Goal: Information Seeking & Learning: Learn about a topic

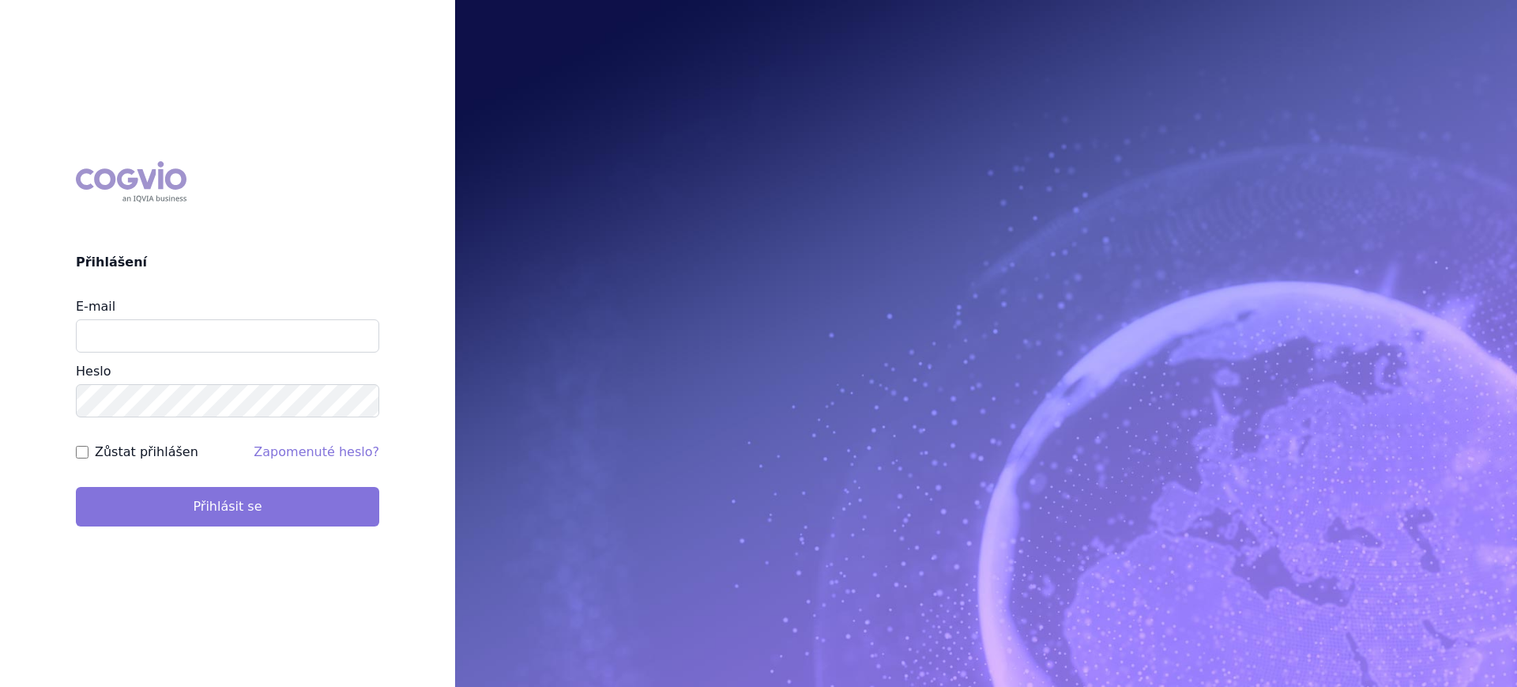
type input "[PERSON_NAME][EMAIL_ADDRESS][DOMAIN_NAME]"
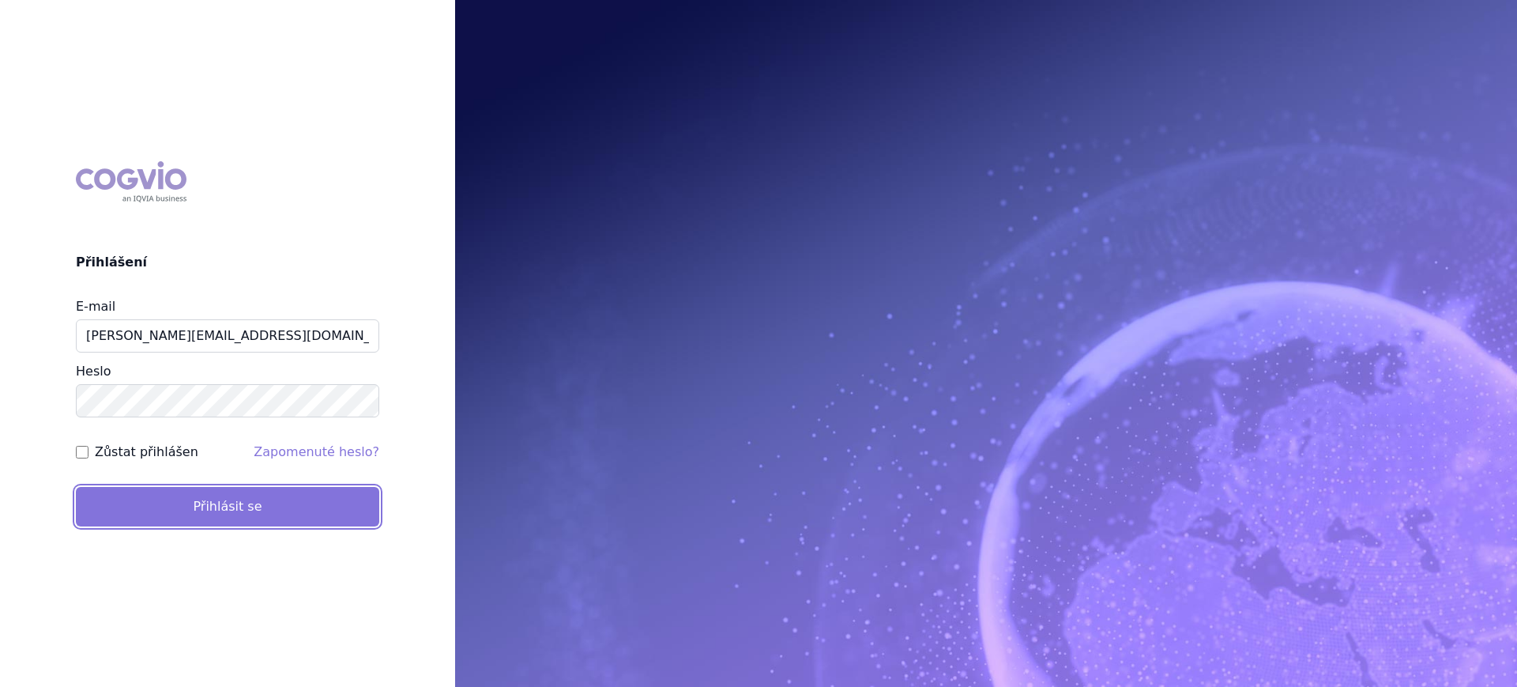
click at [220, 522] on button "Přihlásit se" at bounding box center [227, 507] width 303 height 40
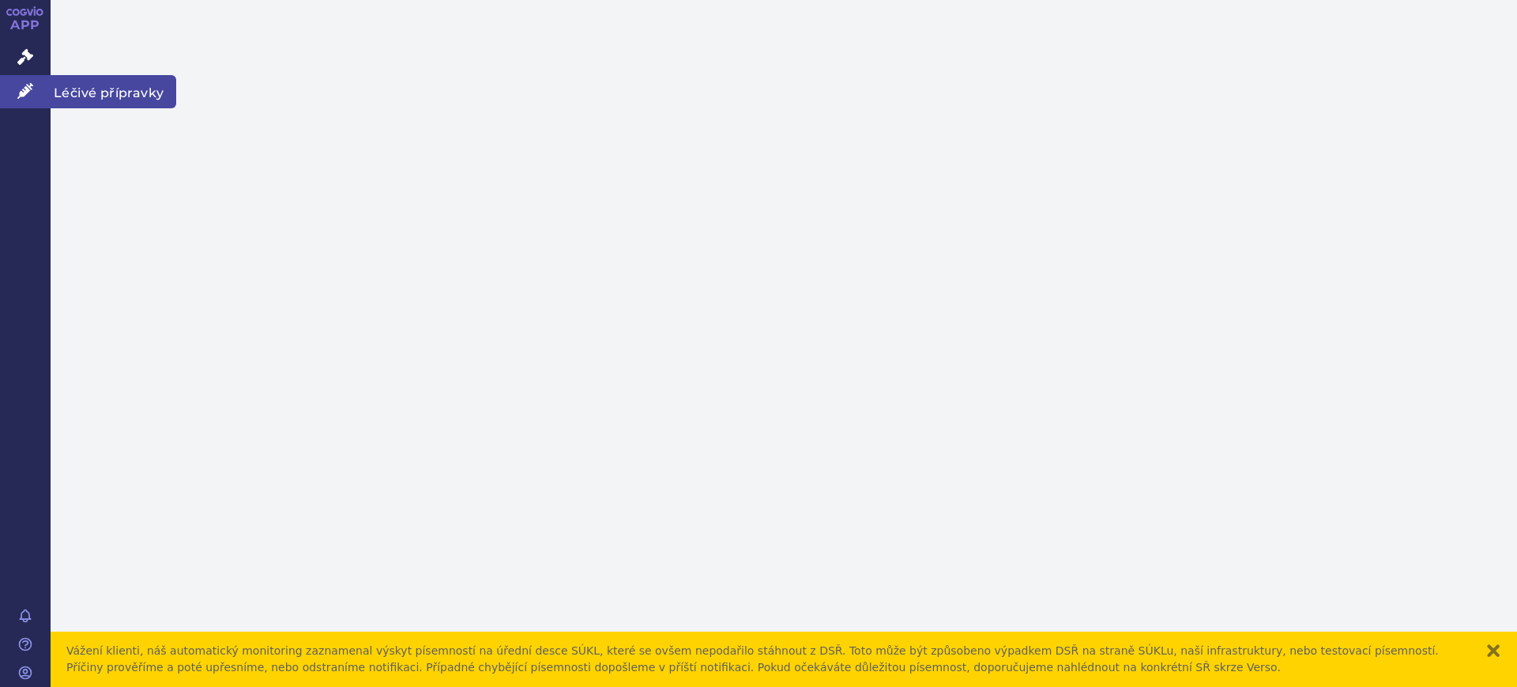
click at [38, 96] on link "Léčivé přípravky" at bounding box center [25, 91] width 51 height 33
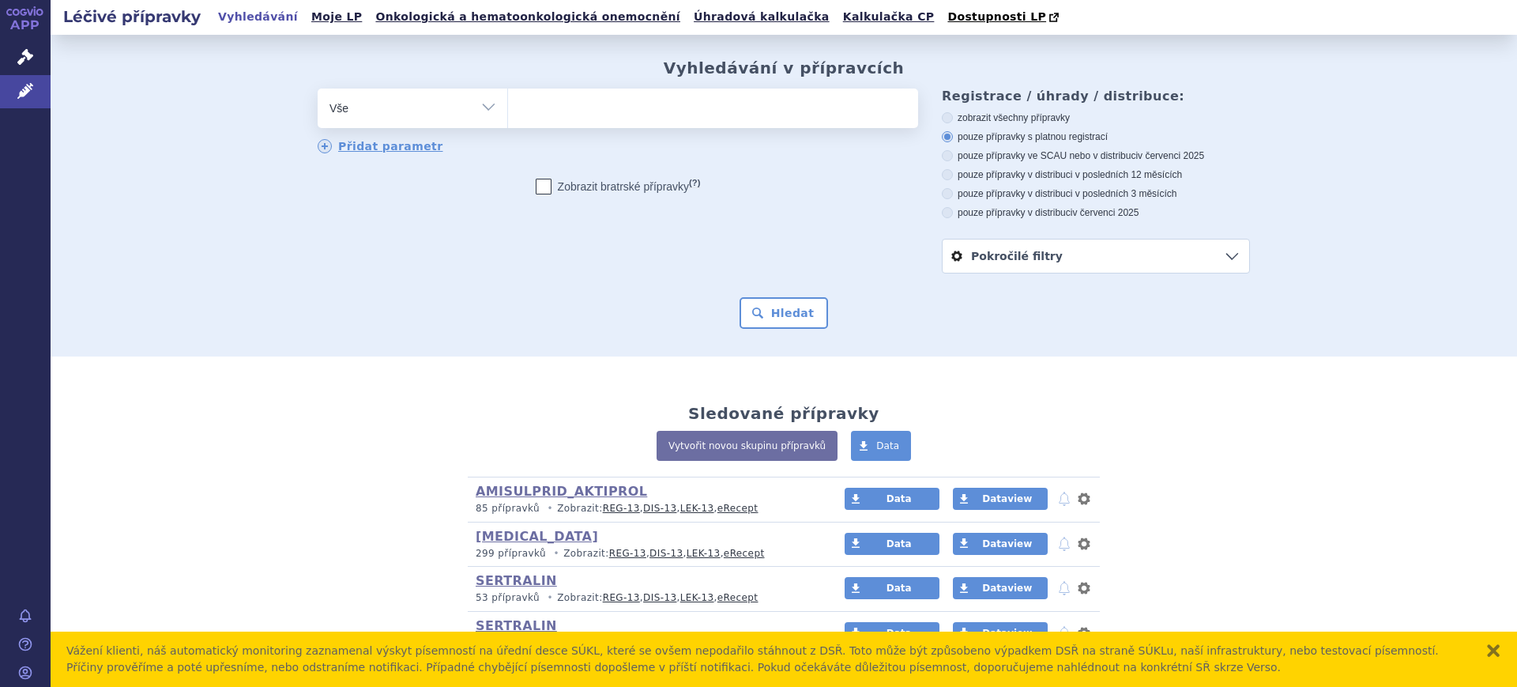
click at [376, 100] on select "Vše Přípravek/SUKL kód MAH VPOIS ATC/Aktivní látka Léková forma Síla" at bounding box center [413, 106] width 190 height 36
select select "filter-atc-group"
click at [318, 89] on select "Vše Přípravek/SUKL kód MAH VPOIS ATC/Aktivní látka Léková forma Síla" at bounding box center [413, 106] width 190 height 36
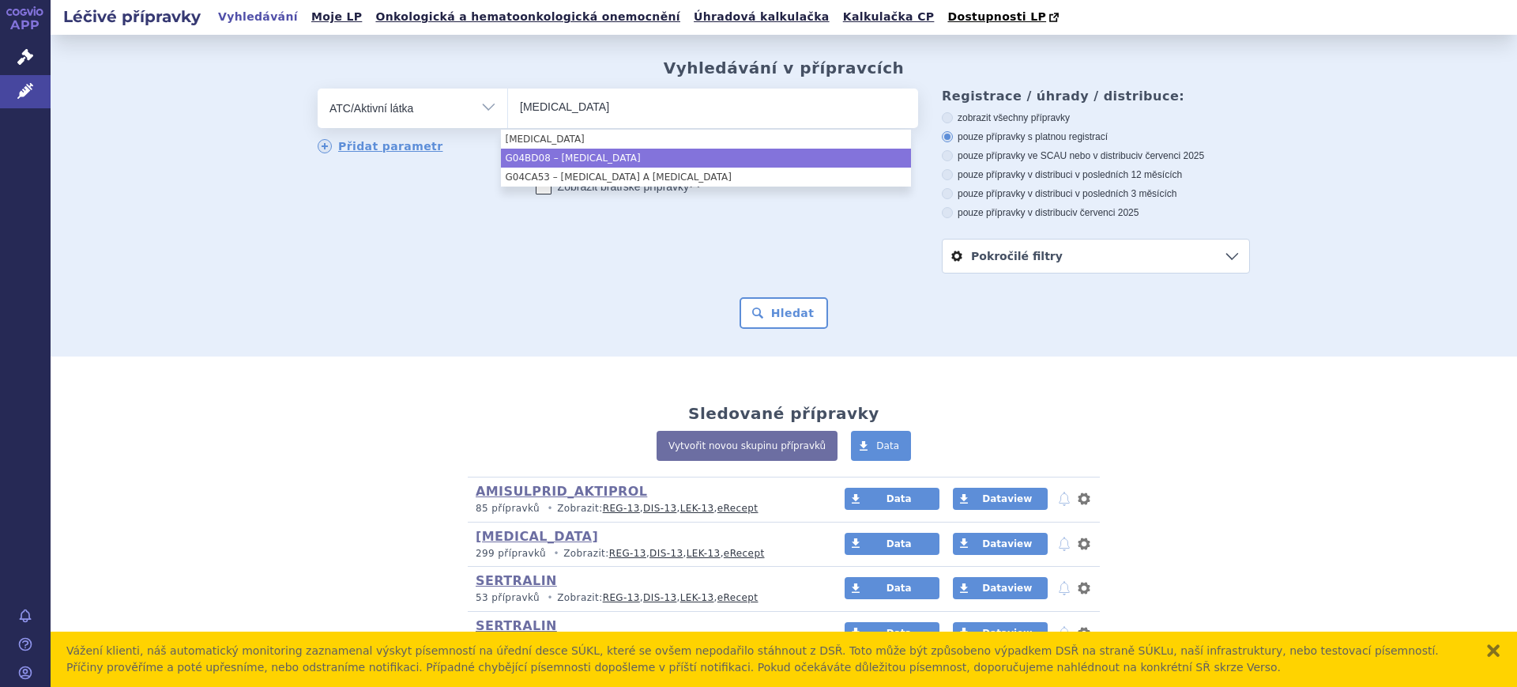
type input "solifenacin"
select select "G04BD08"
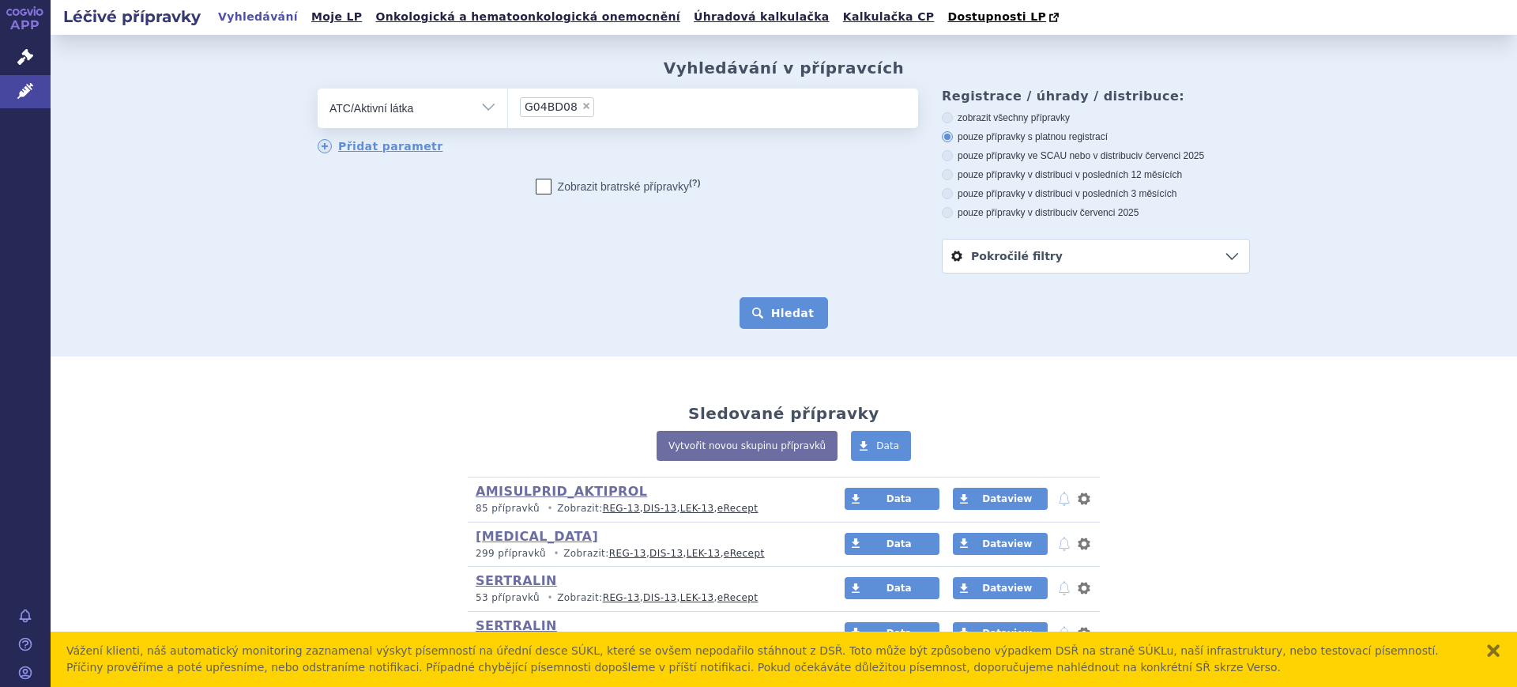
click at [756, 318] on button "Hledat" at bounding box center [784, 313] width 89 height 32
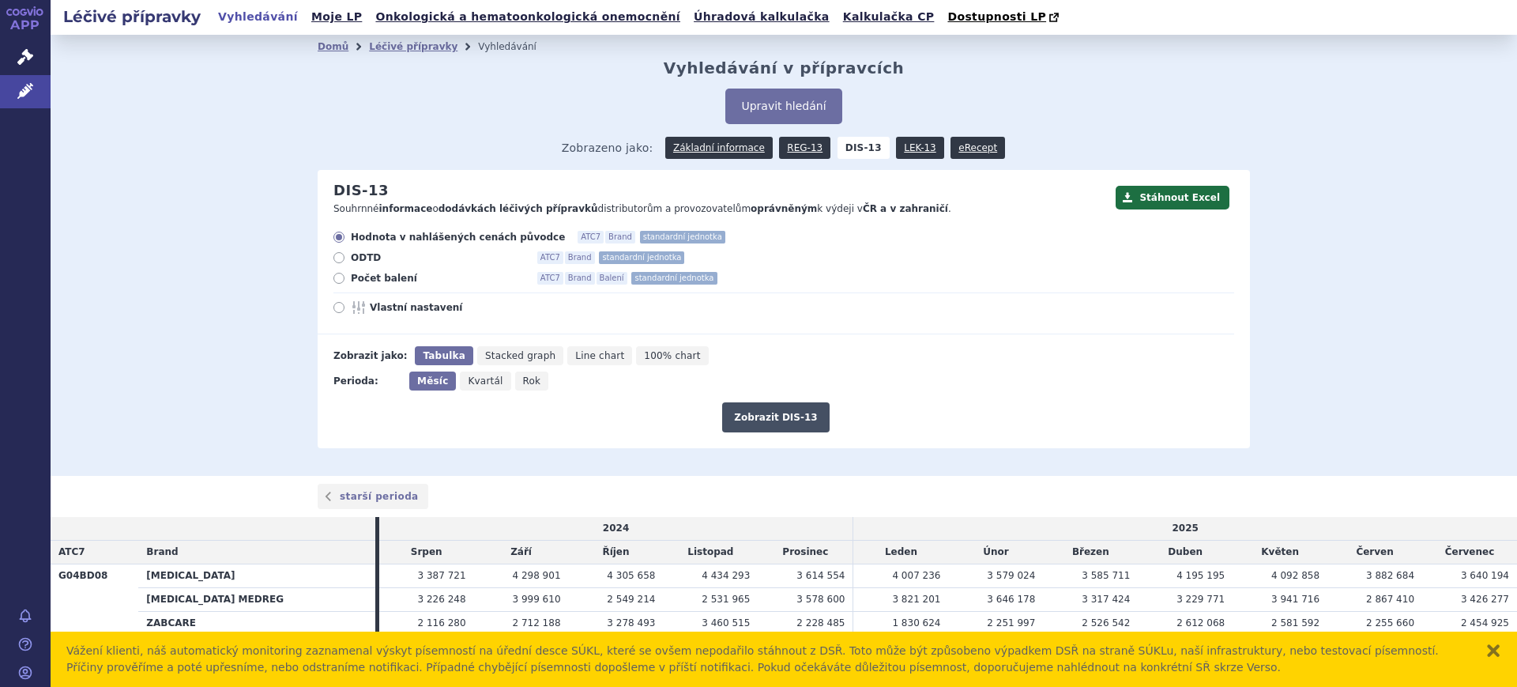
click at [771, 422] on button "Zobrazit DIS-13" at bounding box center [775, 417] width 107 height 30
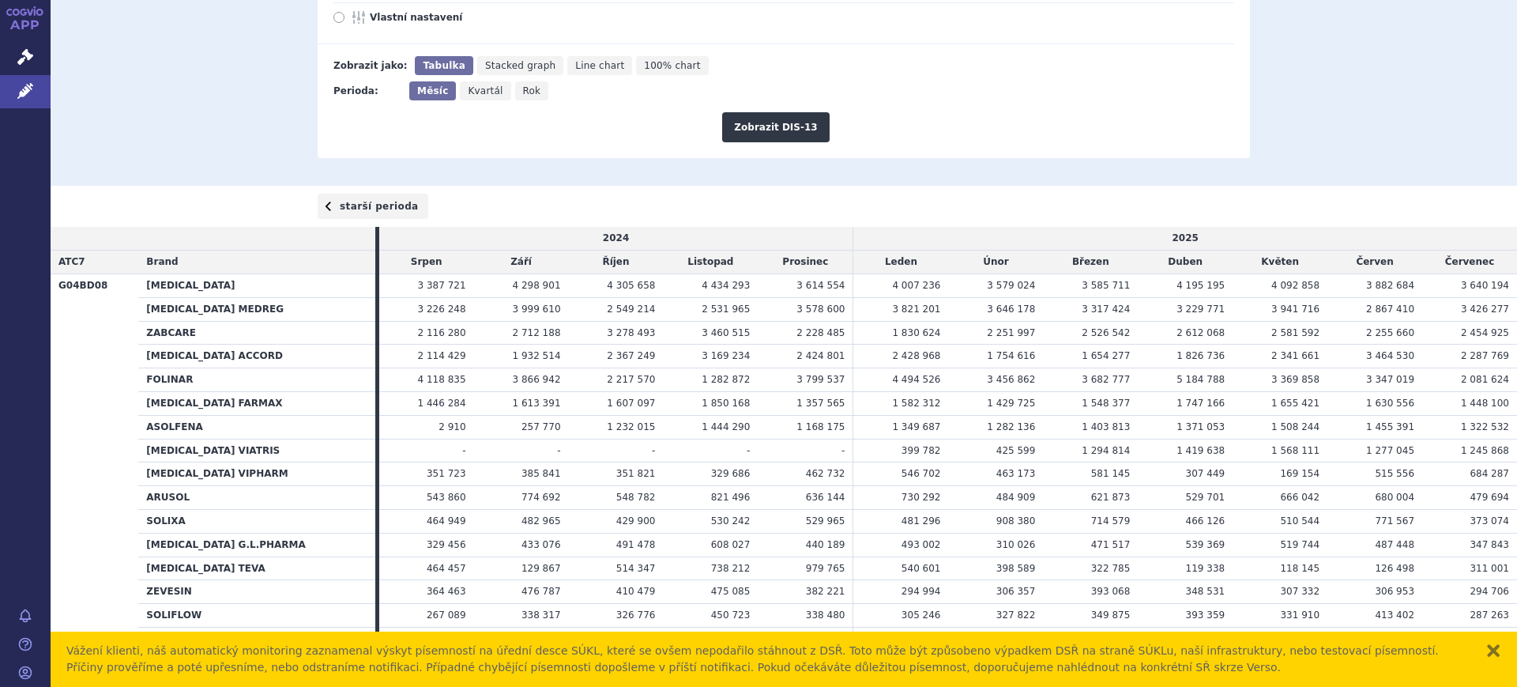
scroll to position [42, 0]
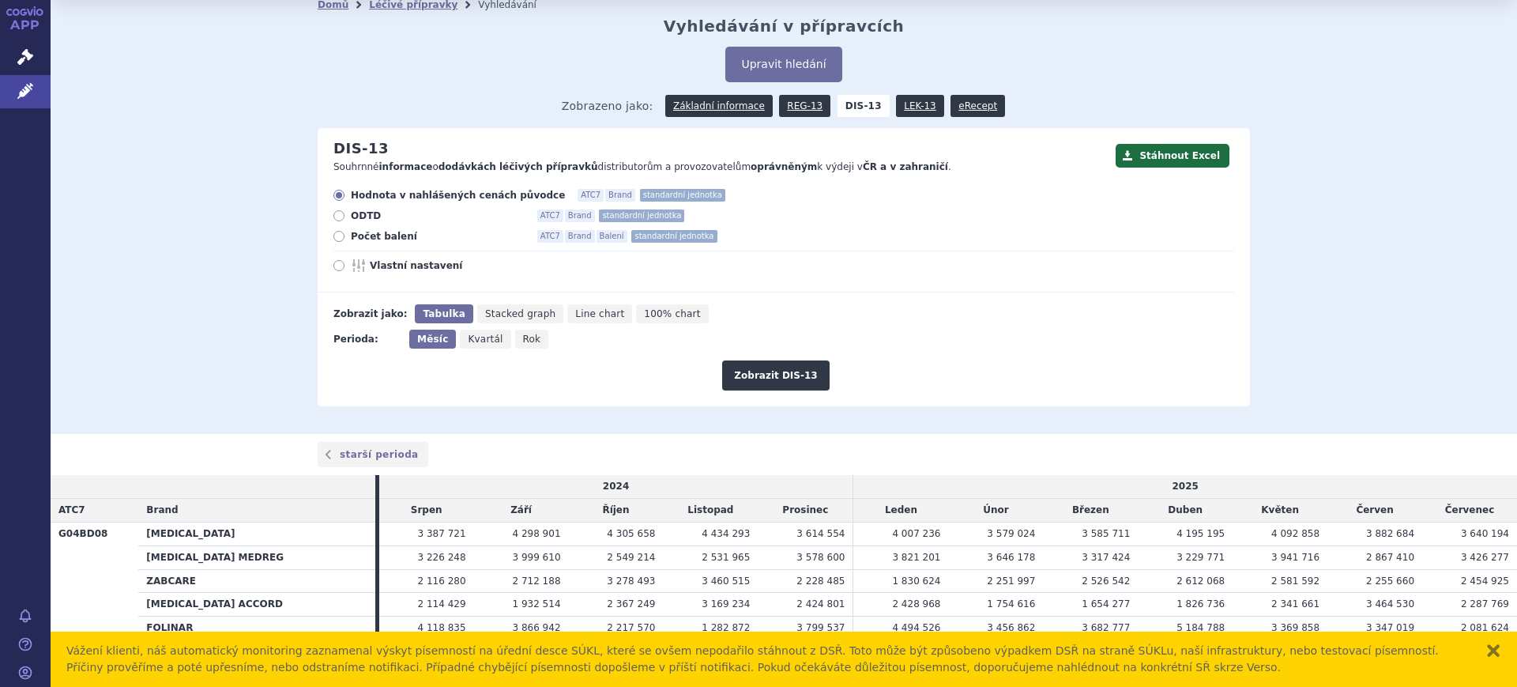
click at [446, 272] on span "Vlastní nastavení" at bounding box center [457, 265] width 174 height 13
click at [345, 272] on input "Vlastní nastavení" at bounding box center [340, 267] width 10 height 10
radio input "true"
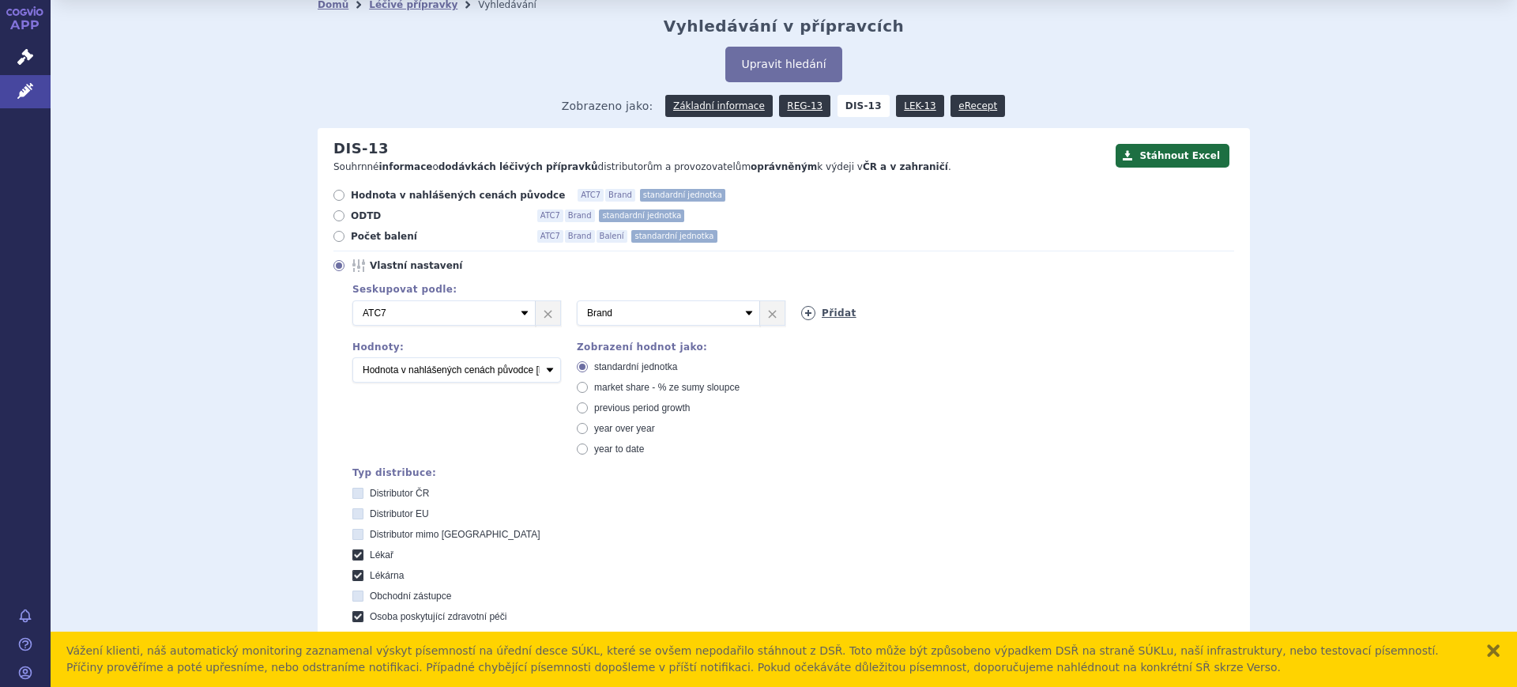
click at [807, 316] on icon at bounding box center [808, 313] width 14 height 14
click at [811, 314] on select "Vyberte groupování ATC3 ATC5 ATC7 Brand Balení SÚKL kód MAH VPOIS Referenční sk…" at bounding box center [892, 312] width 183 height 25
select select "mah"
click at [801, 301] on select "Vyberte groupování ATC3 ATC5 ATC7 Brand Balení SÚKL kód MAH VPOIS Referenční sk…" at bounding box center [892, 312] width 183 height 25
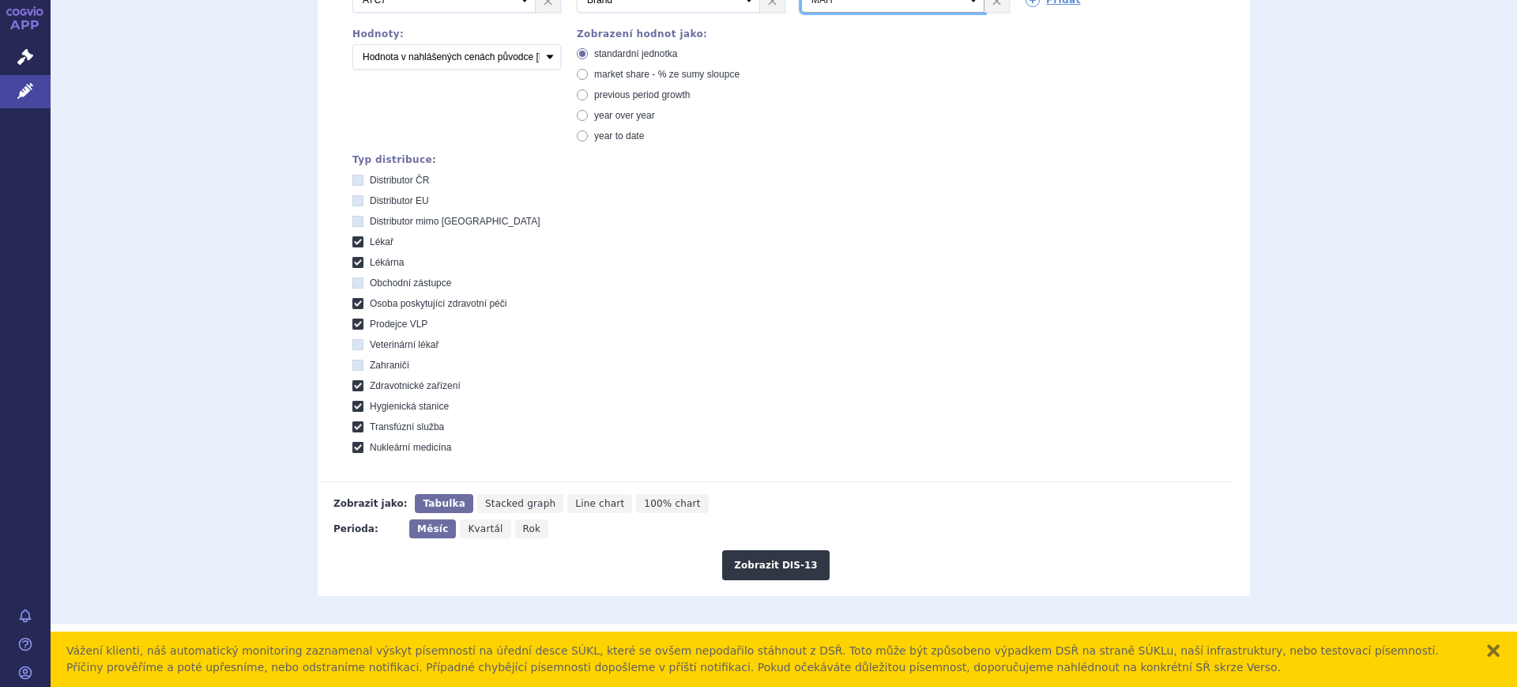
scroll to position [437, 0]
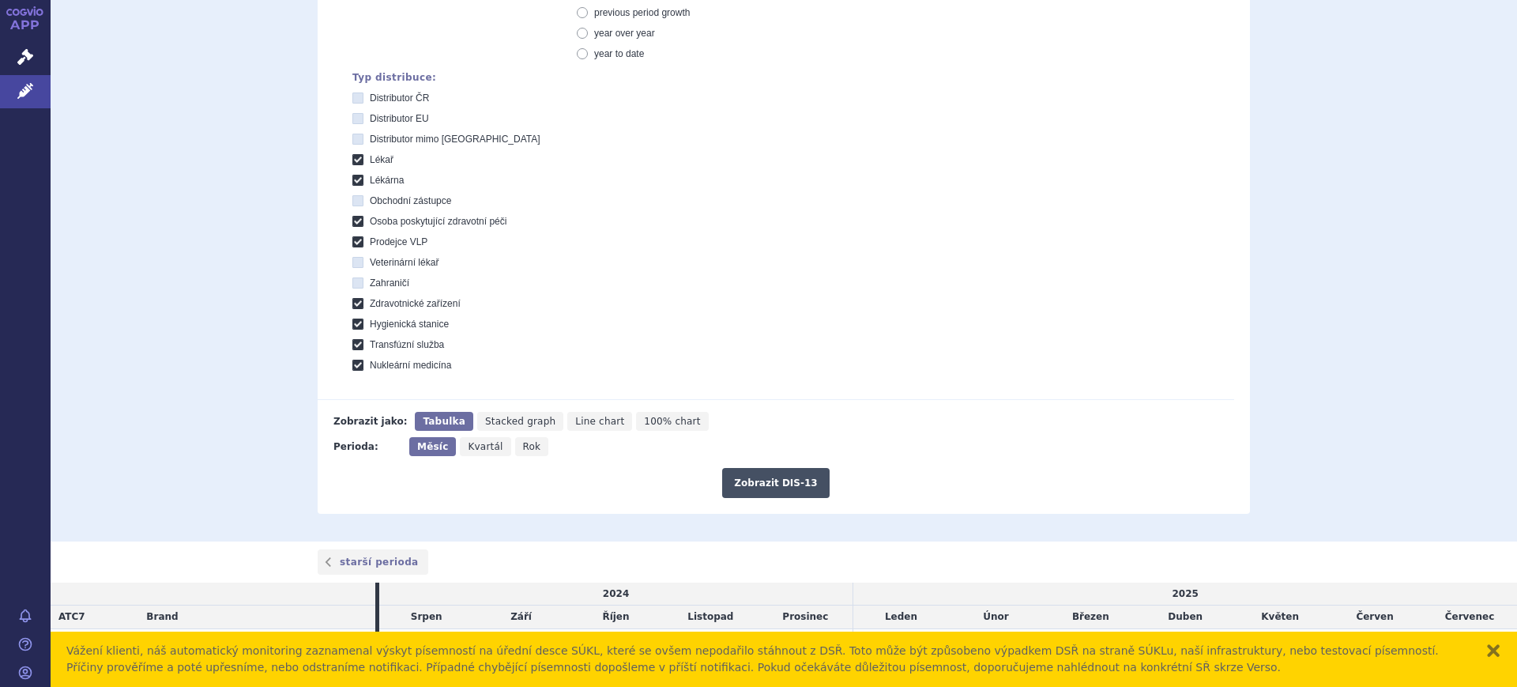
click at [784, 482] on button "Zobrazit DIS-13" at bounding box center [775, 483] width 107 height 30
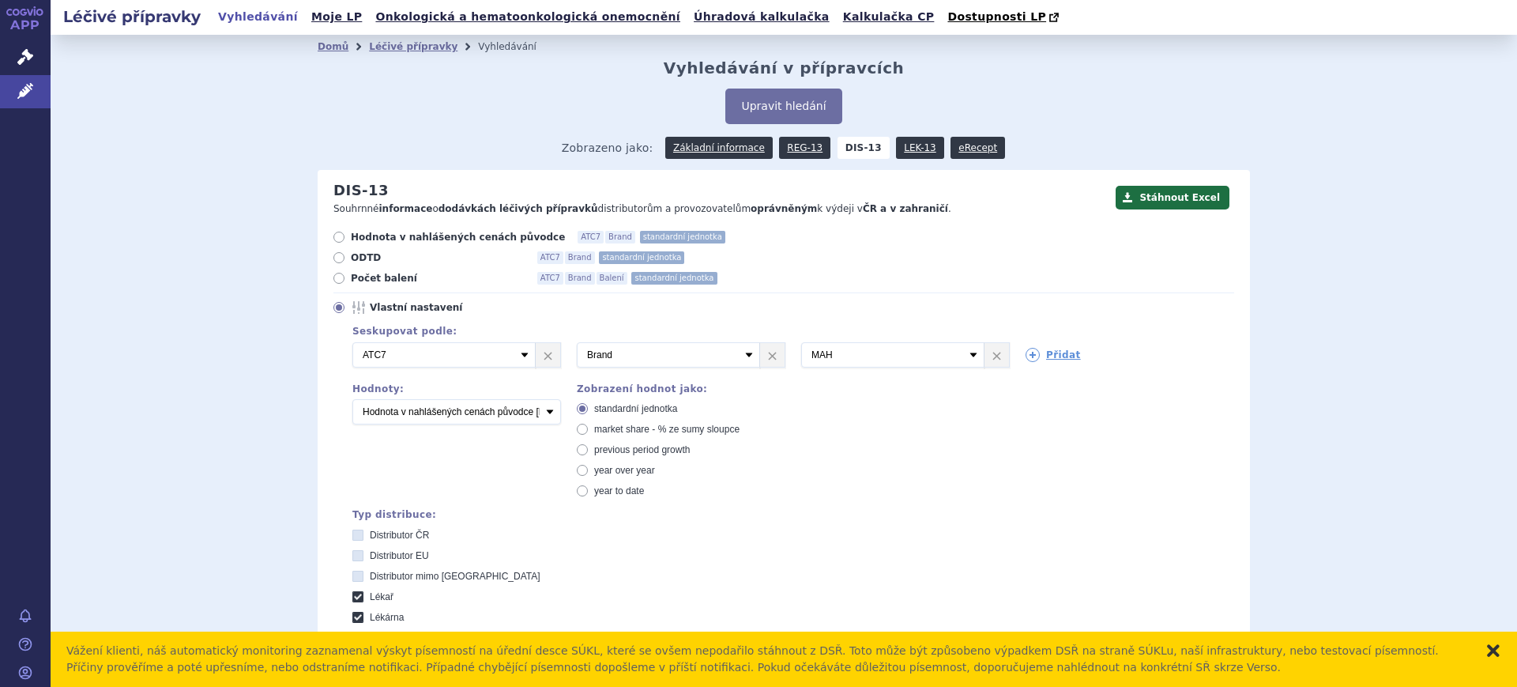
click at [1497, 649] on button "zavřít" at bounding box center [1493, 650] width 16 height 16
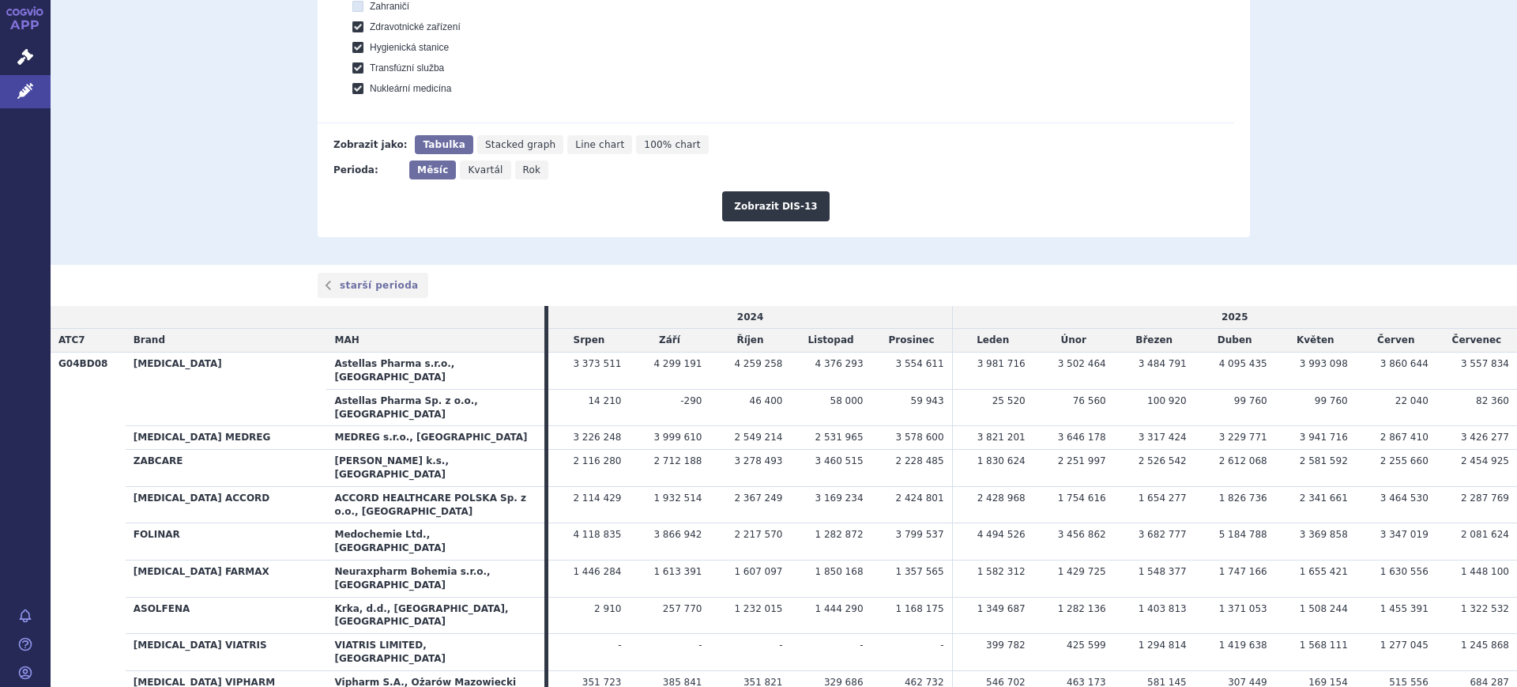
scroll to position [469, 0]
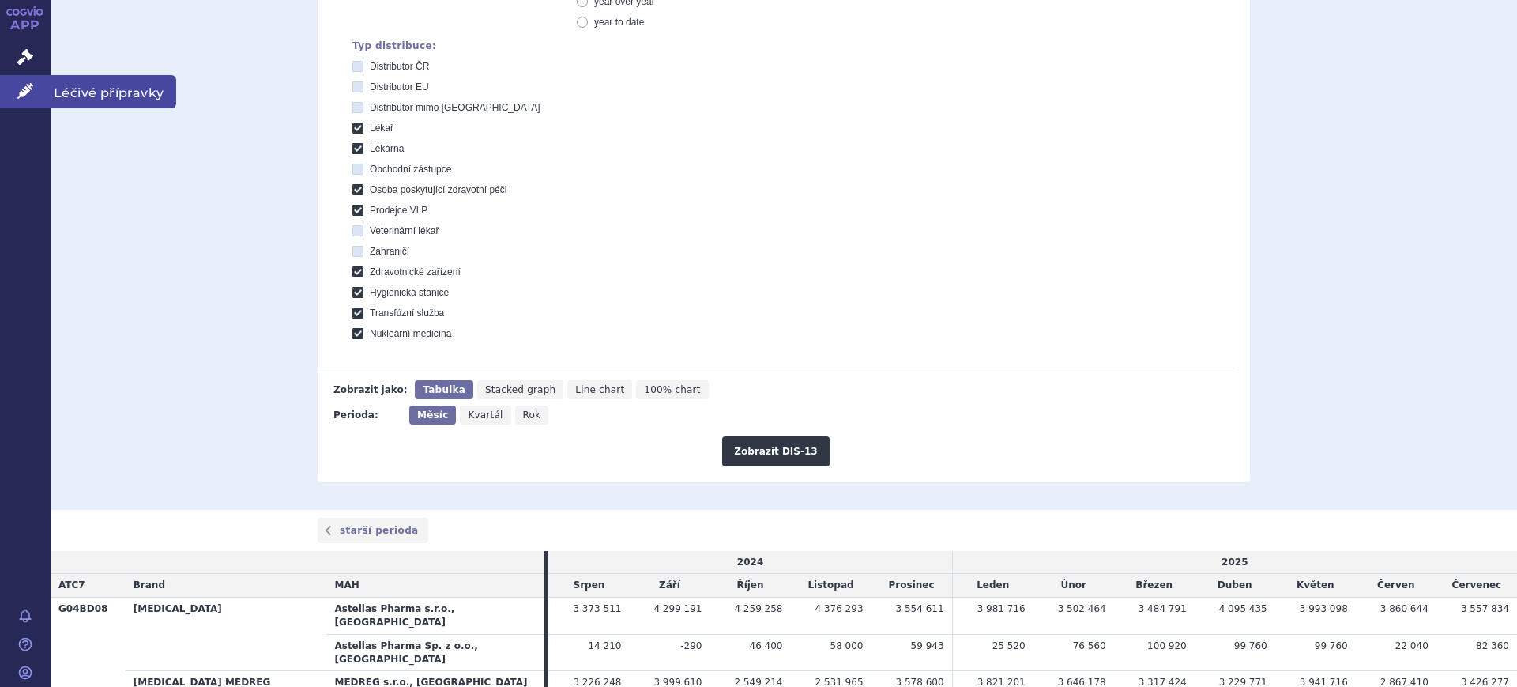
drag, startPoint x: 6, startPoint y: 88, endPoint x: 19, endPoint y: 90, distance: 12.7
click at [6, 88] on link "Léčivé přípravky" at bounding box center [25, 91] width 51 height 33
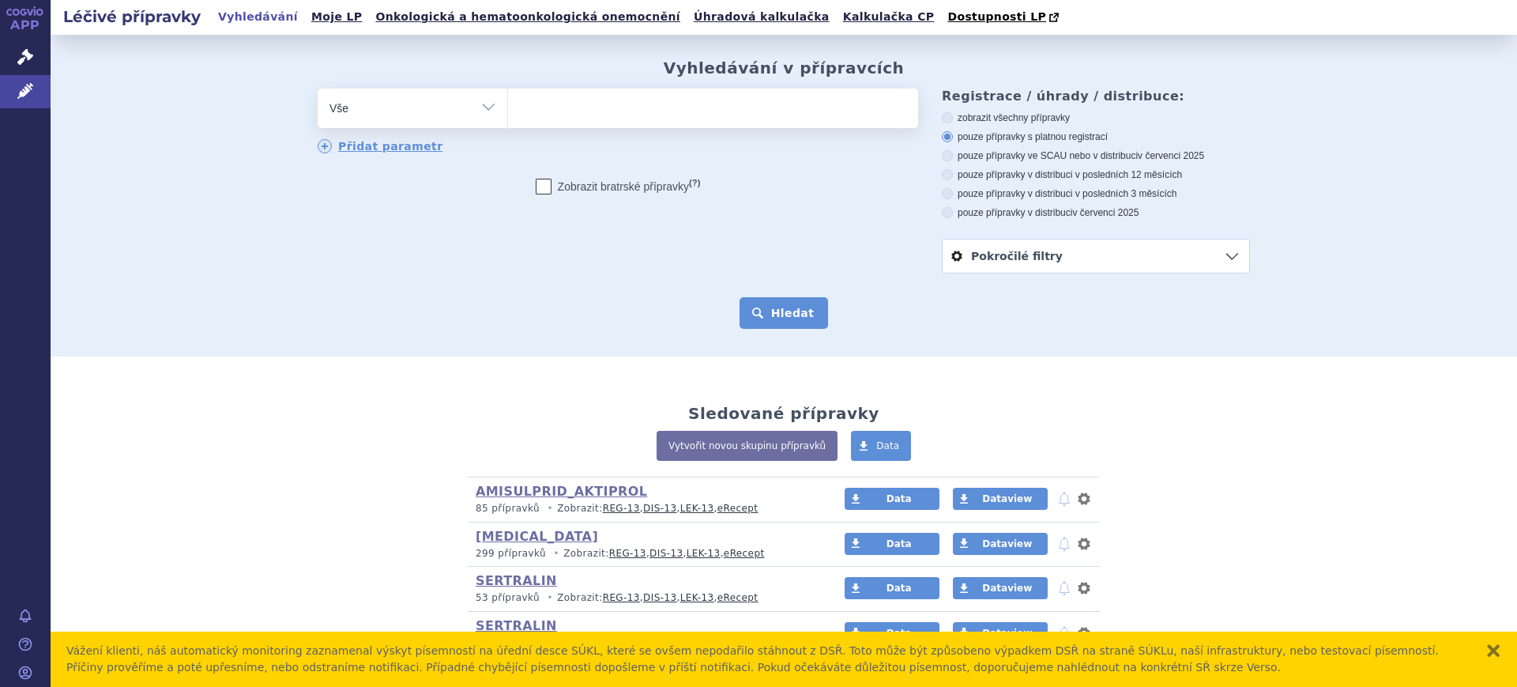
click at [383, 99] on select "Vše Přípravek/SUKL kód MAH VPOIS ATC/Aktivní látka Léková forma Síla" at bounding box center [413, 106] width 190 height 36
click at [433, 115] on select "Vše Přípravek/SUKL kód MAH VPOIS ATC/Aktivní látka Léková forma Síla" at bounding box center [413, 106] width 190 height 36
click at [1504, 653] on div "Vážení klienti, náš automatický monitoring zaznamenal výskyt písemností na úřed…" at bounding box center [784, 658] width 1467 height 55
click at [1497, 648] on button "zavřít" at bounding box center [1493, 650] width 16 height 16
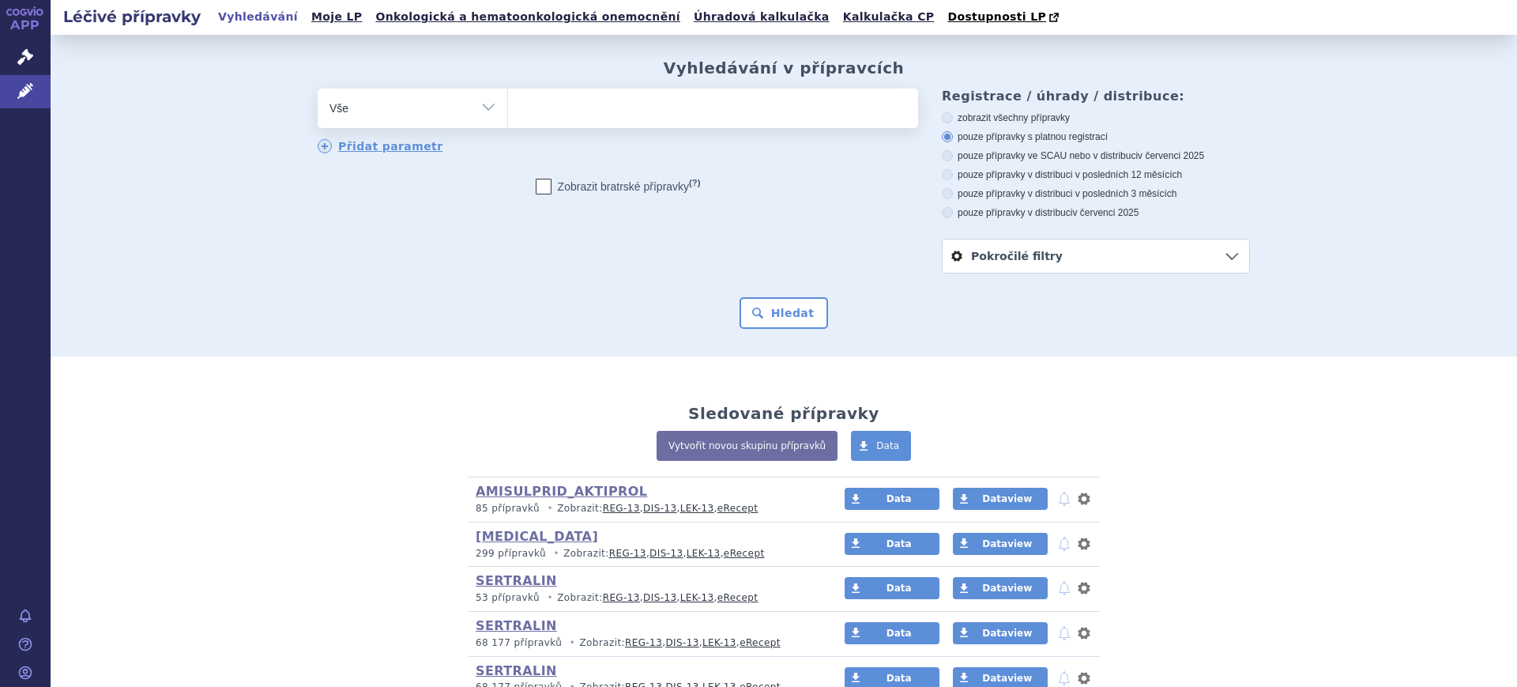
click at [416, 101] on select "Vše Přípravek/SUKL kód MAH VPOIS ATC/Aktivní látka Léková forma Síla" at bounding box center [413, 106] width 190 height 36
select select "filter-marketing-authorization-holder"
click at [318, 89] on select "Vše Přípravek/SUKL kód MAH VPOIS ATC/Aktivní látka Léková forma Síla" at bounding box center [413, 106] width 190 height 36
click at [594, 112] on ul at bounding box center [713, 104] width 410 height 33
click at [508, 112] on select at bounding box center [507, 108] width 1 height 40
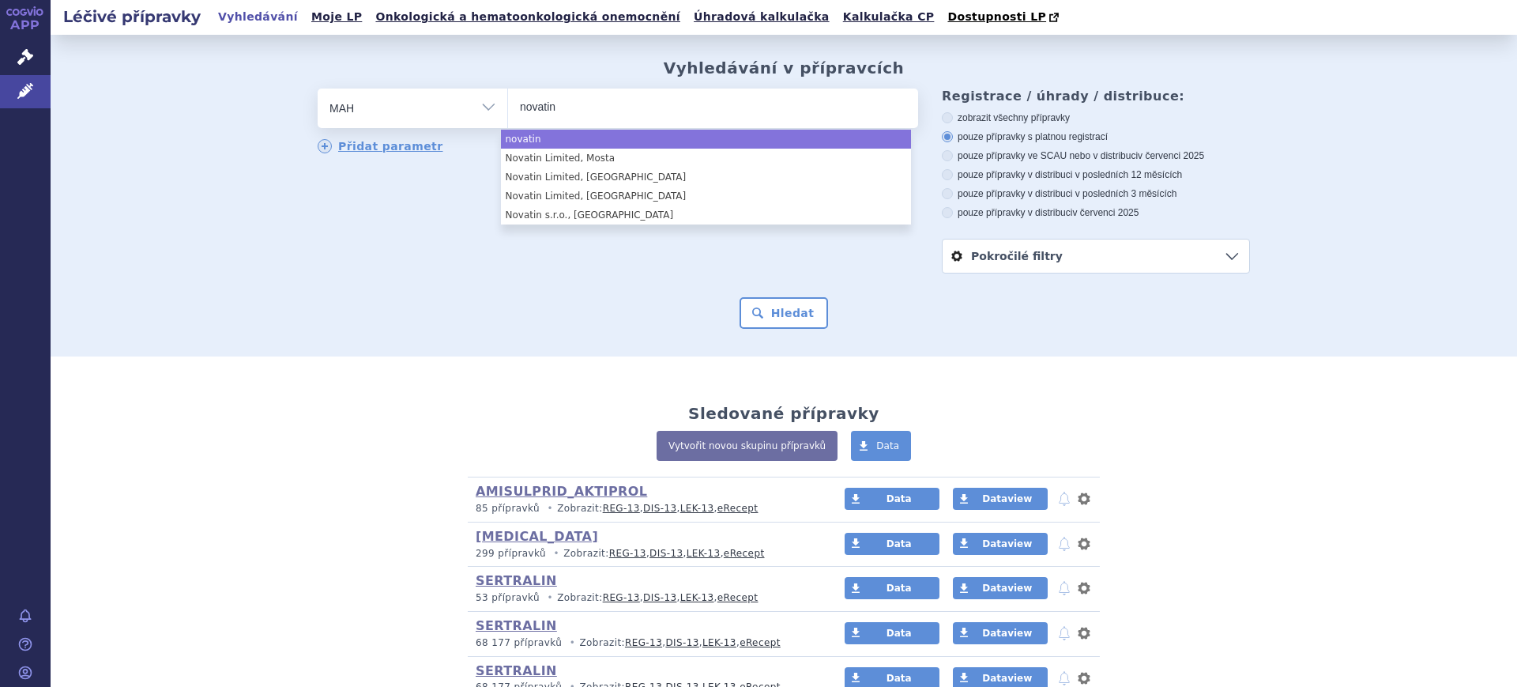
type input "novatin"
select select "novatin"
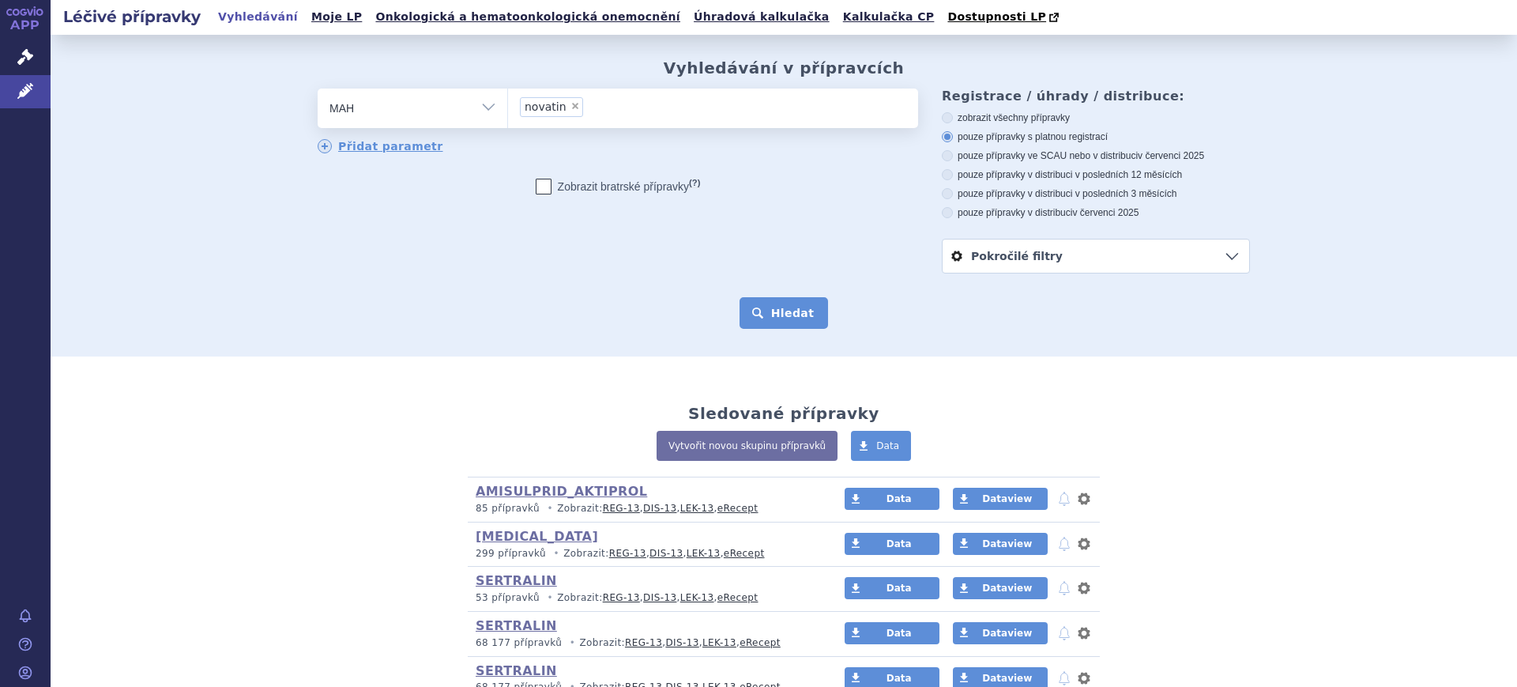
click at [792, 321] on button "Hledat" at bounding box center [784, 313] width 89 height 32
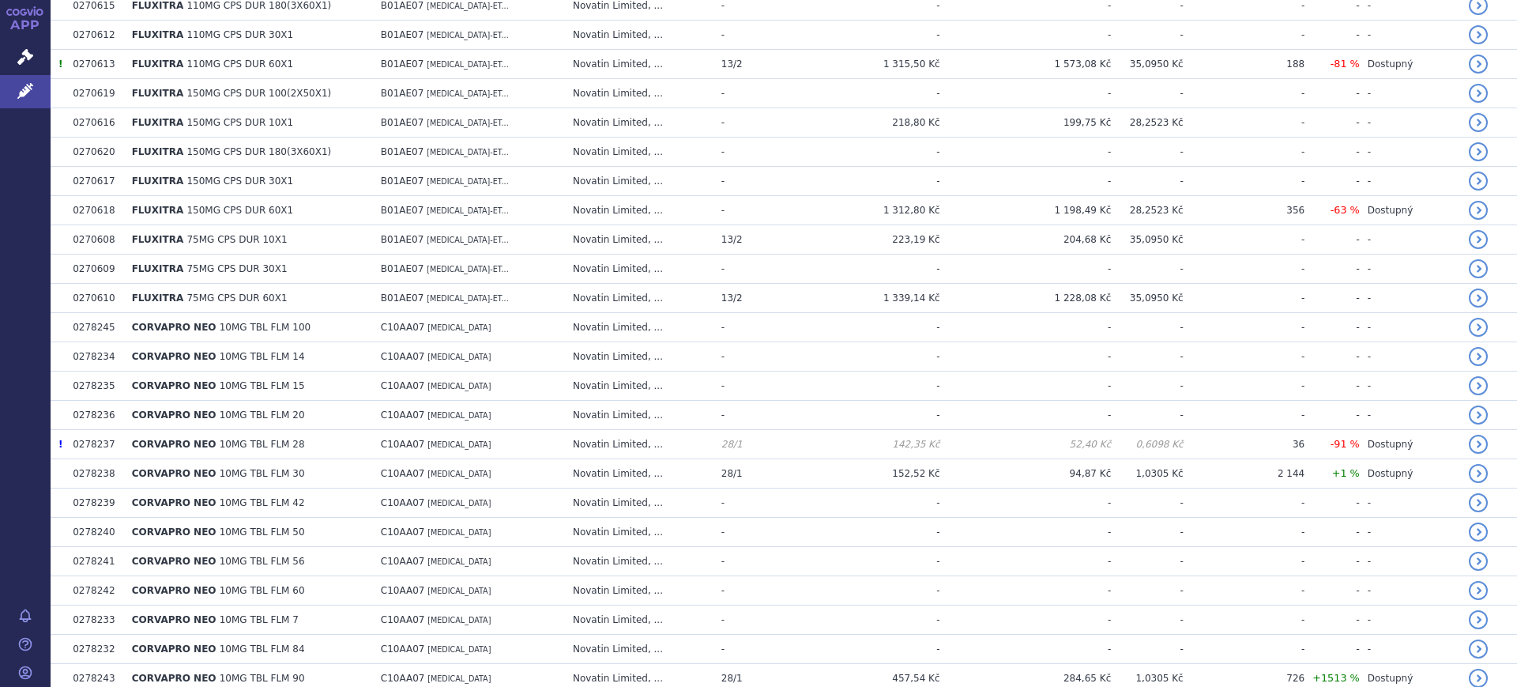
scroll to position [2766, 0]
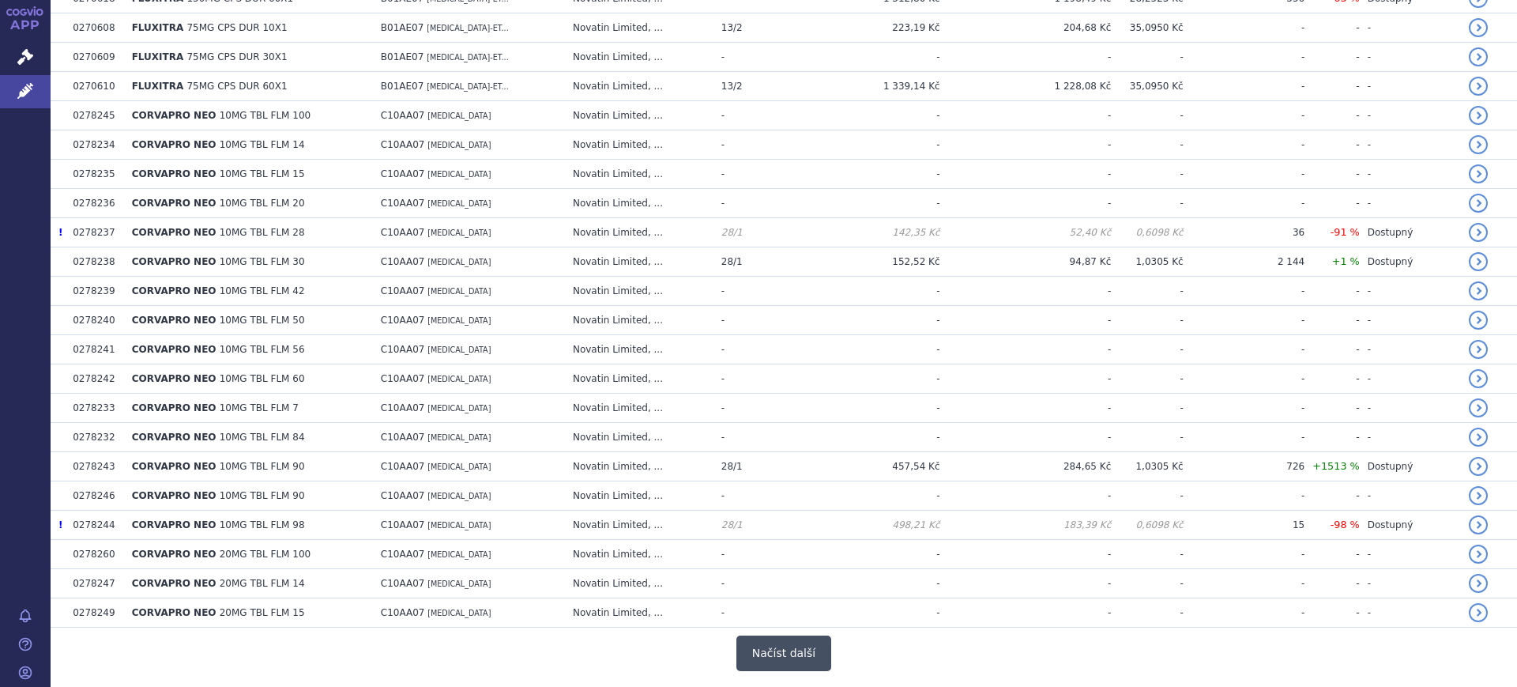
click at [755, 653] on button "Načíst další" at bounding box center [783, 653] width 95 height 36
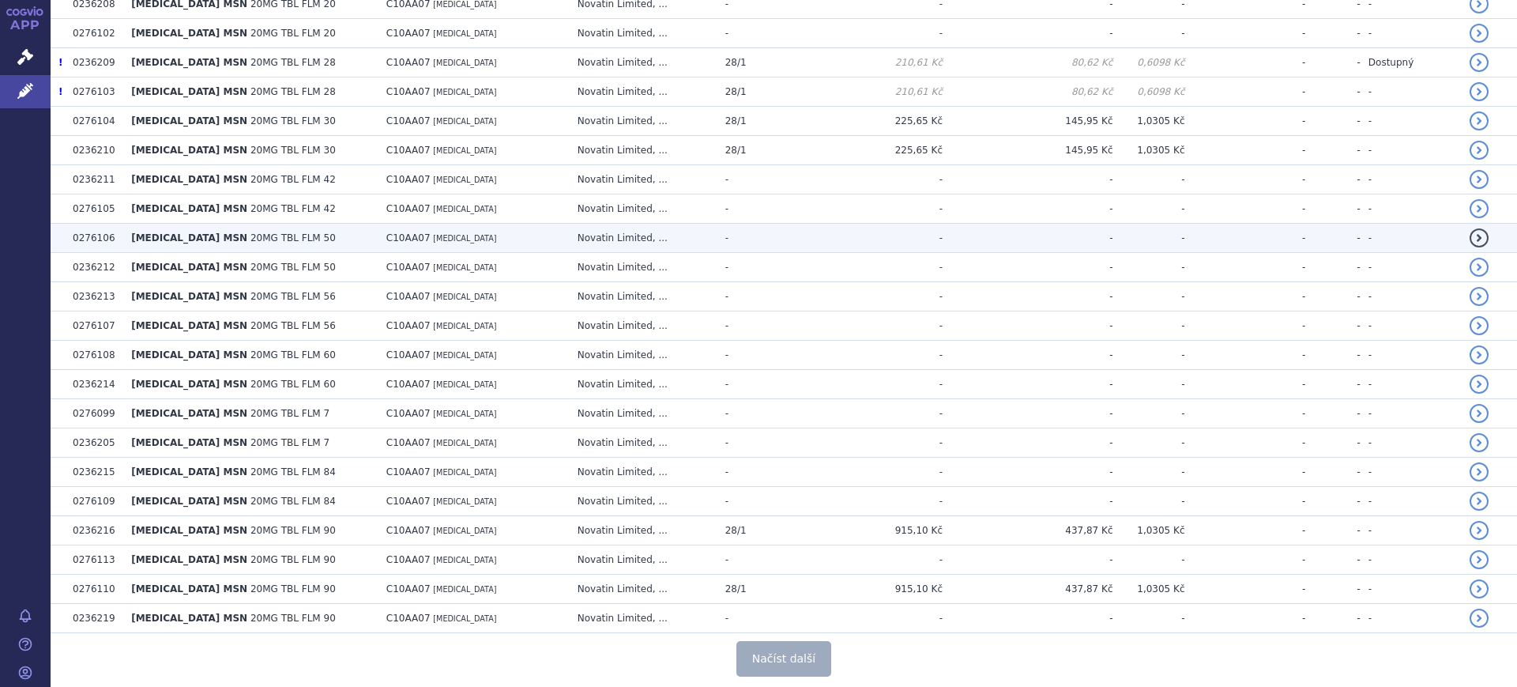
scroll to position [5729, 0]
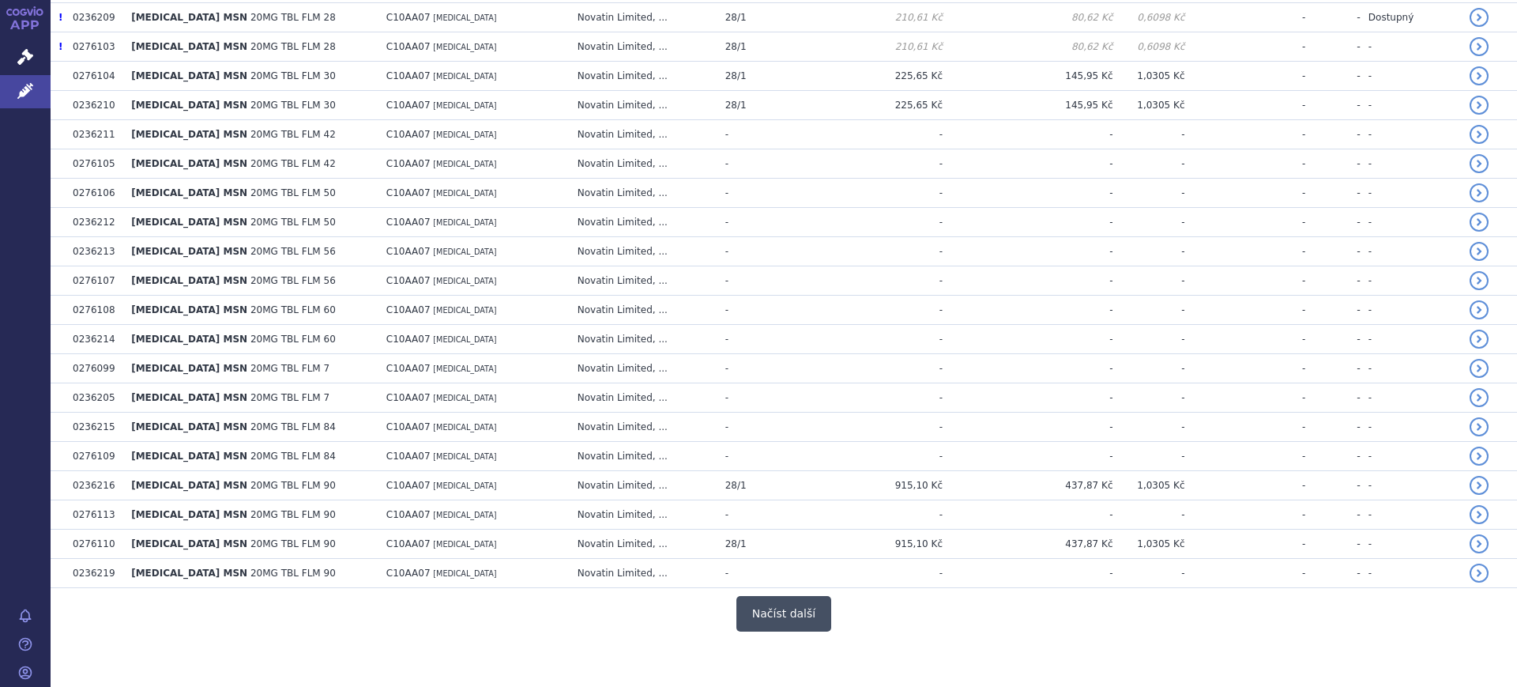
click at [749, 599] on button "Načíst další" at bounding box center [783, 614] width 95 height 36
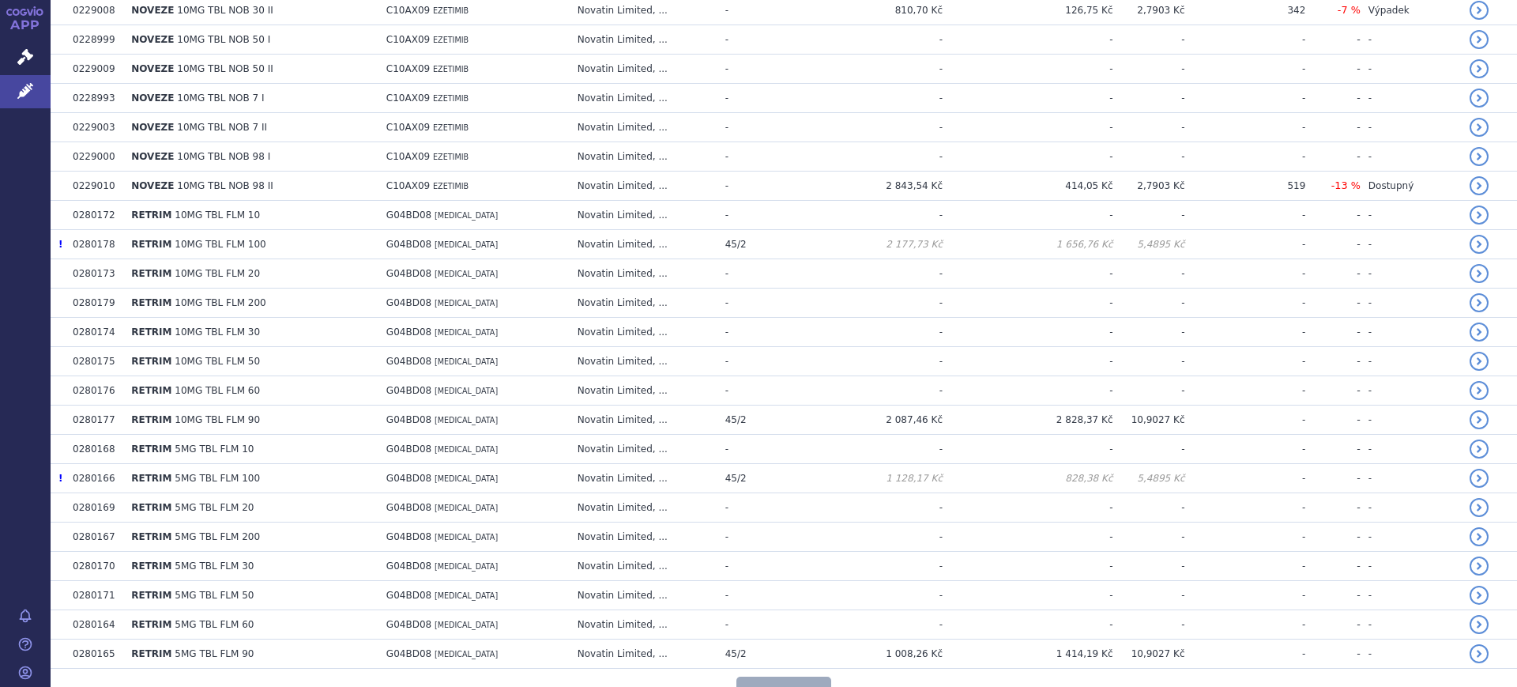
scroll to position [8669, 0]
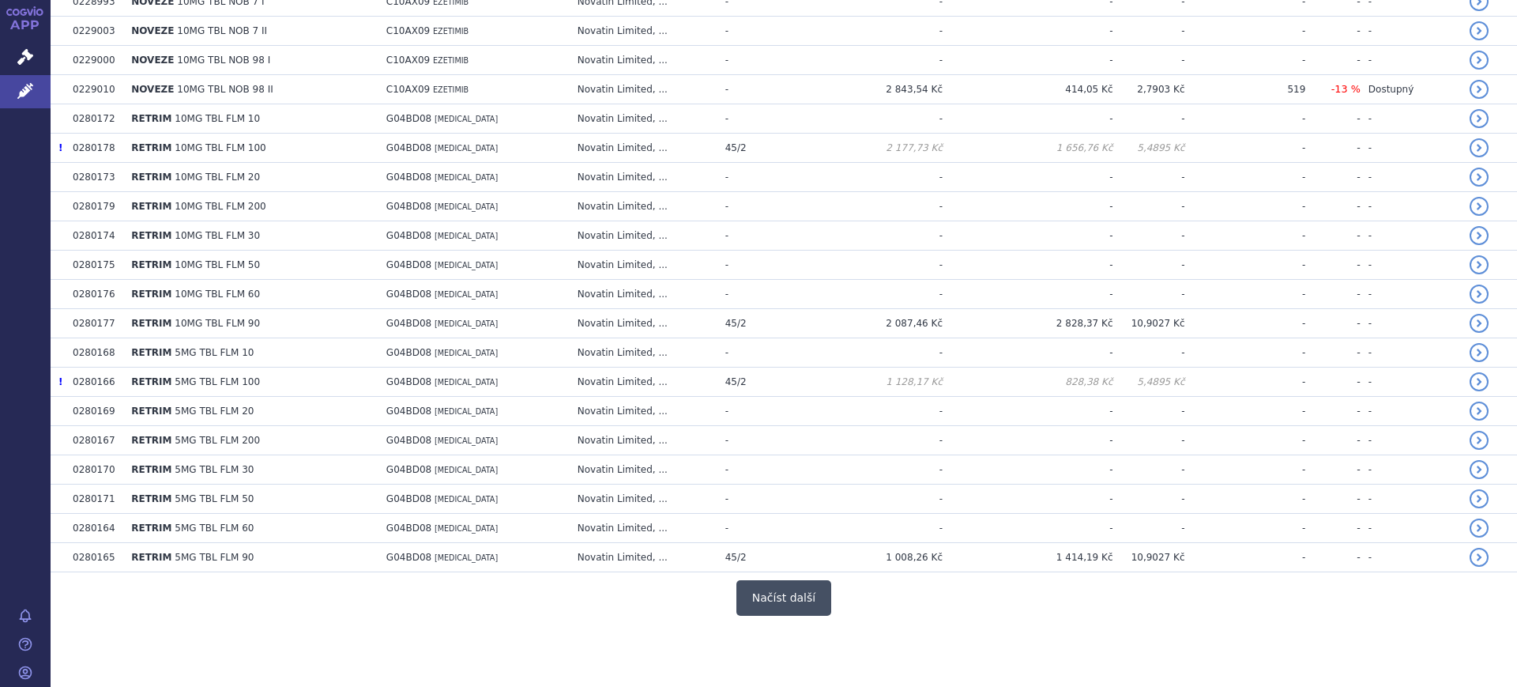
click at [758, 599] on button "Načíst další" at bounding box center [783, 598] width 95 height 36
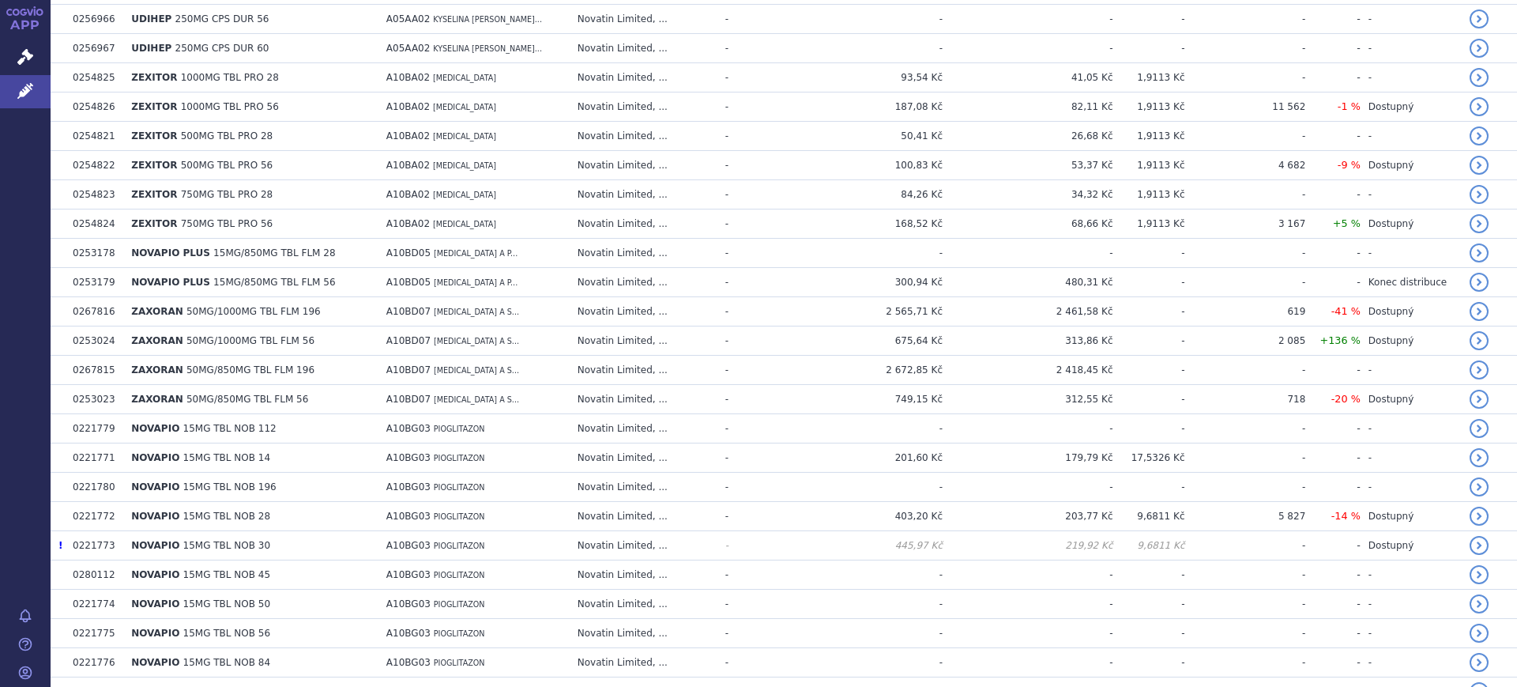
scroll to position [691, 0]
